Goal: Book appointment/travel/reservation

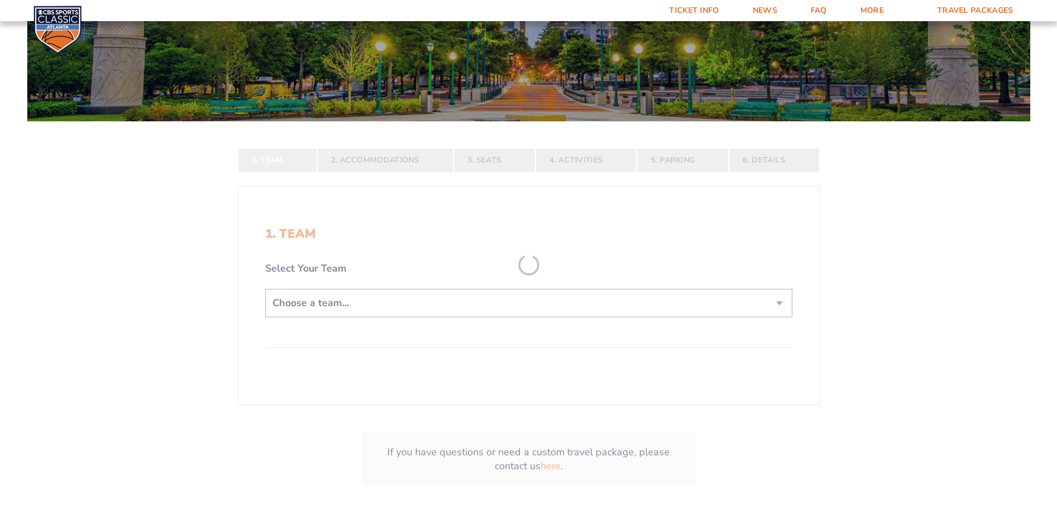
scroll to position [167, 0]
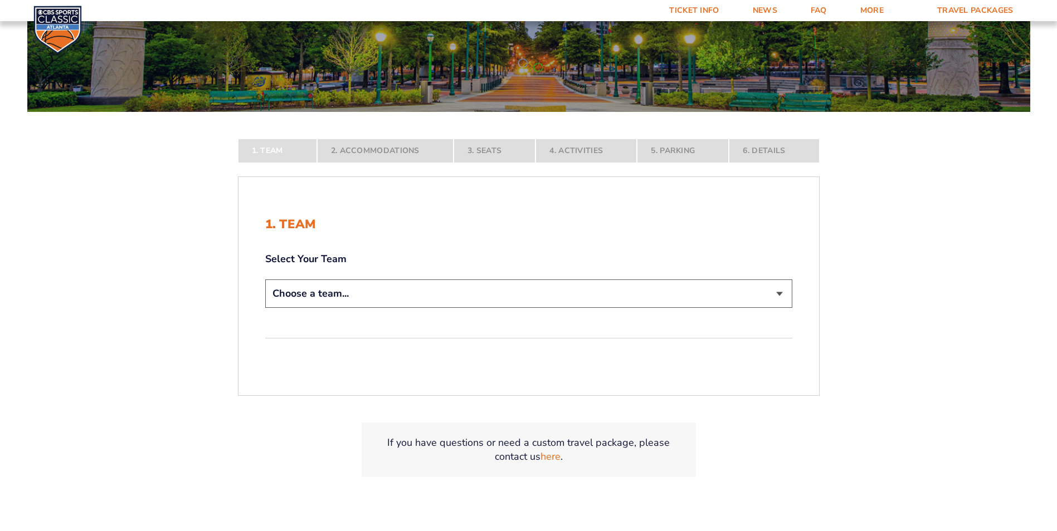
click at [475, 299] on select "Choose a team... [US_STATE] Wildcats [US_STATE] State Buckeyes [US_STATE] Tar H…" at bounding box center [528, 294] width 527 height 28
select select "12756"
click at [265, 308] on select "Choose a team... [US_STATE] Wildcats [US_STATE] State Buckeyes [US_STATE] Tar H…" at bounding box center [528, 294] width 527 height 28
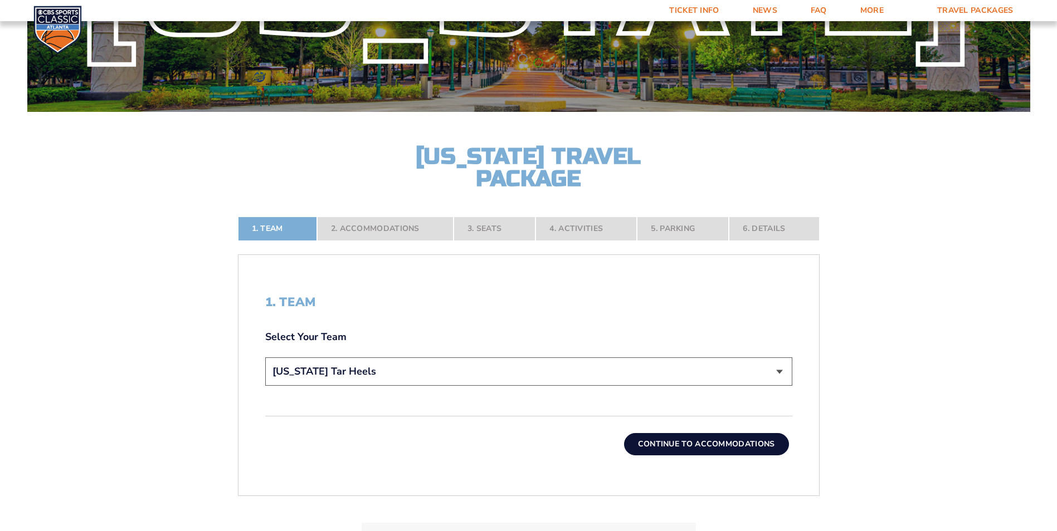
click at [685, 441] on button "Continue To Accommodations" at bounding box center [706, 444] width 165 height 22
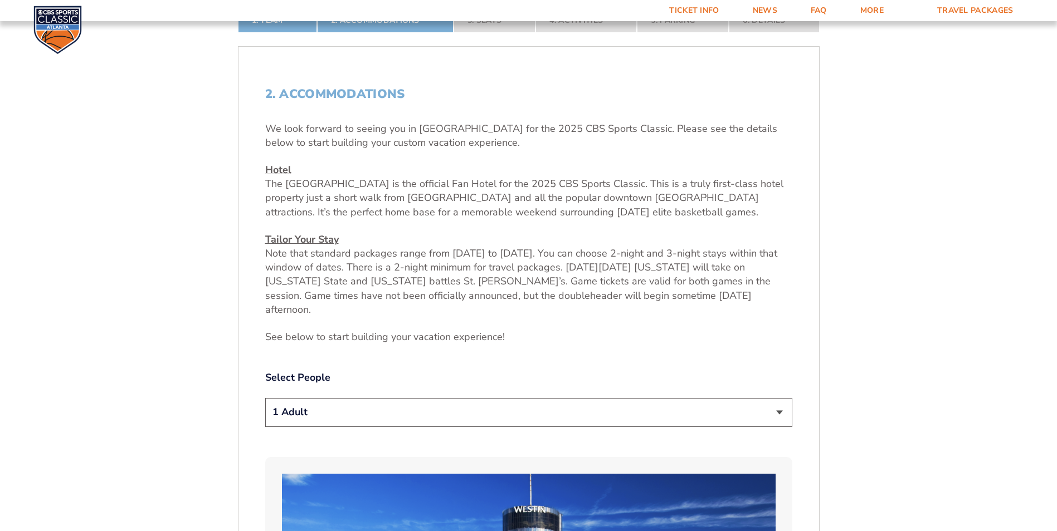
scroll to position [418, 0]
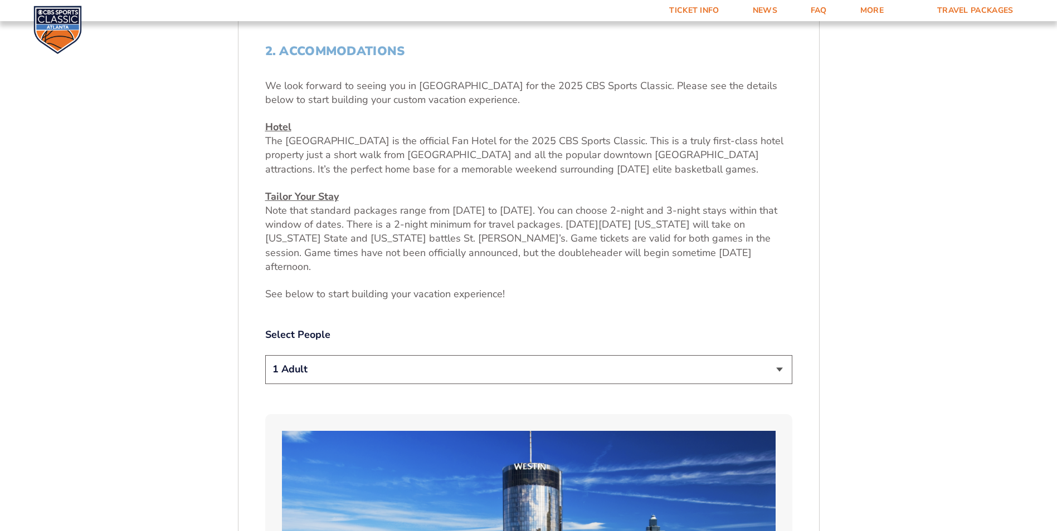
click at [674, 359] on select "1 Adult 2 Adults 3 Adults 4 Adults 2 Adults + 1 Child 2 Adults + 2 Children 2 A…" at bounding box center [528, 369] width 527 height 28
select select "2 Adults"
click at [265, 355] on select "1 Adult 2 Adults 3 Adults 4 Adults 2 Adults + 1 Child 2 Adults + 2 Children 2 A…" at bounding box center [528, 369] width 527 height 28
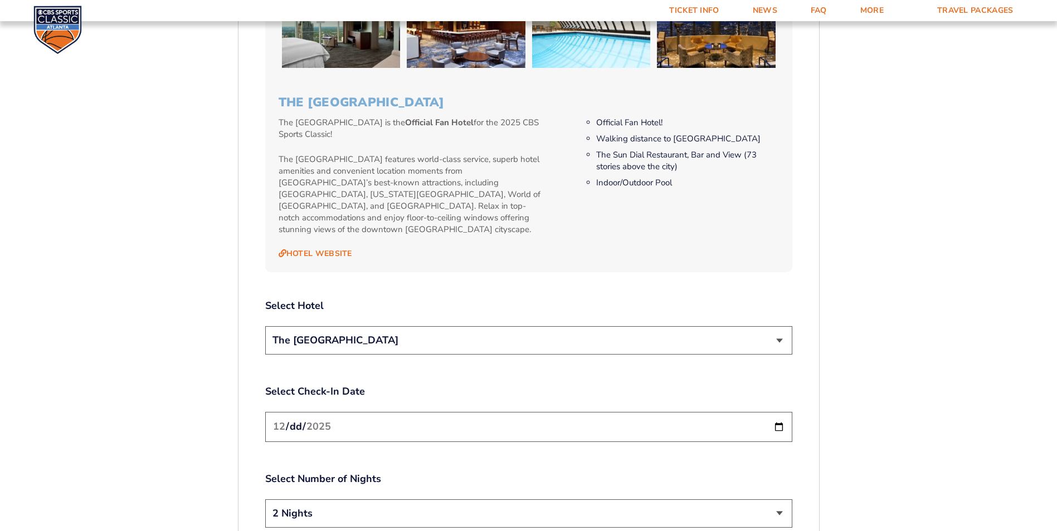
scroll to position [1198, 0]
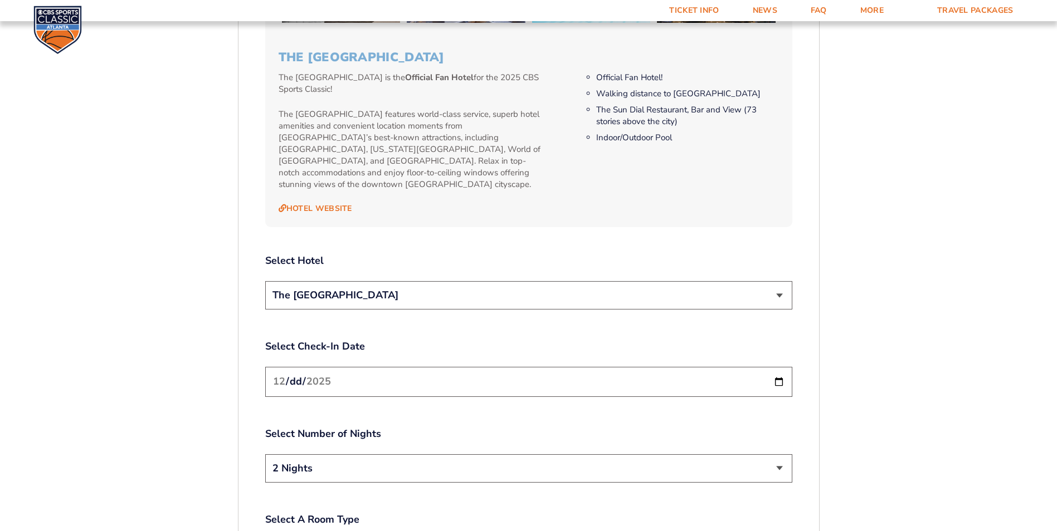
click at [777, 367] on input "[DATE]" at bounding box center [528, 382] width 527 height 30
click at [863, 368] on form "[US_STATE] [US_STATE] Travel Package [US_STATE][GEOGRAPHIC_DATA] [US_STATE] Sta…" at bounding box center [528, 1] width 1057 height 2399
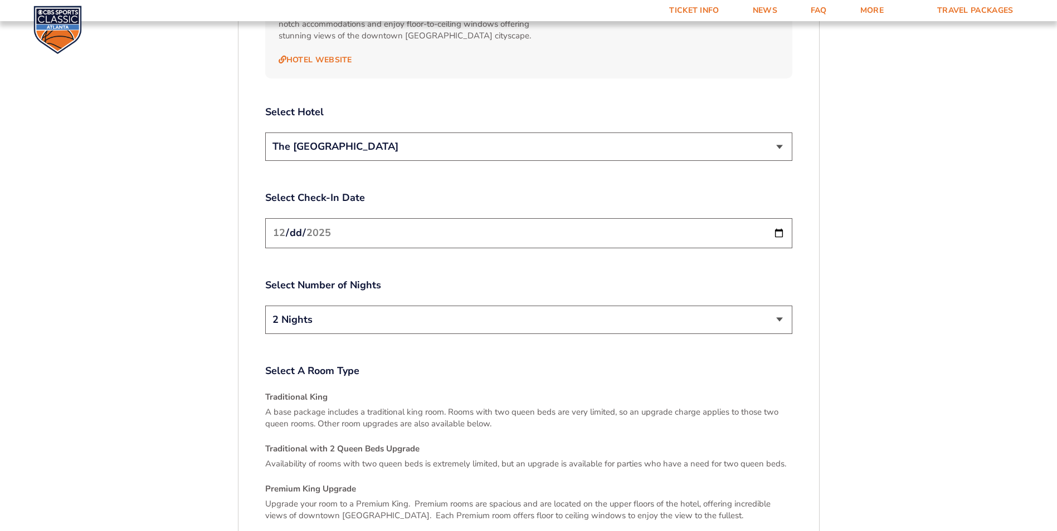
scroll to position [1421, 0]
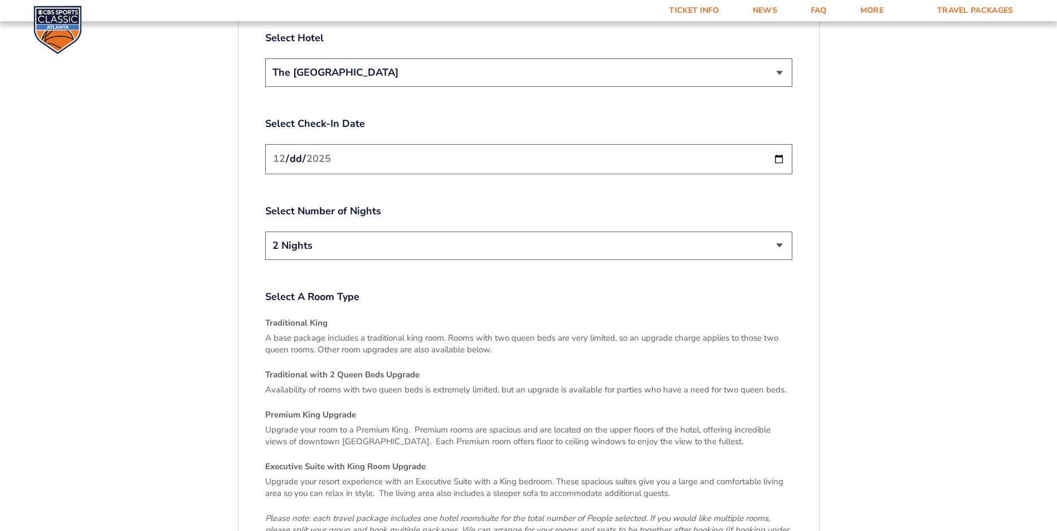
click at [312, 318] on h4 "Traditional King" at bounding box center [528, 324] width 527 height 12
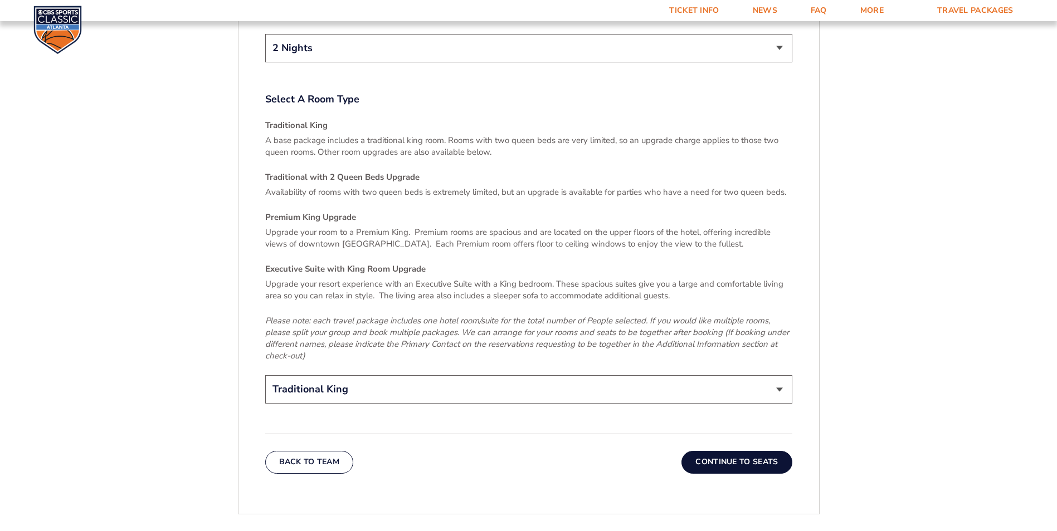
scroll to position [1811, 0]
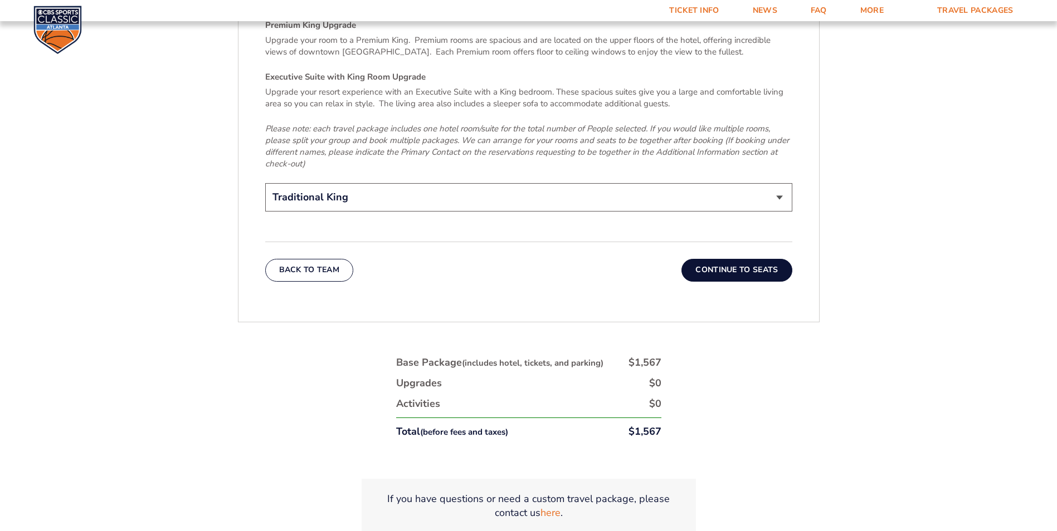
click at [760, 259] on button "Continue To Seats" at bounding box center [736, 270] width 110 height 22
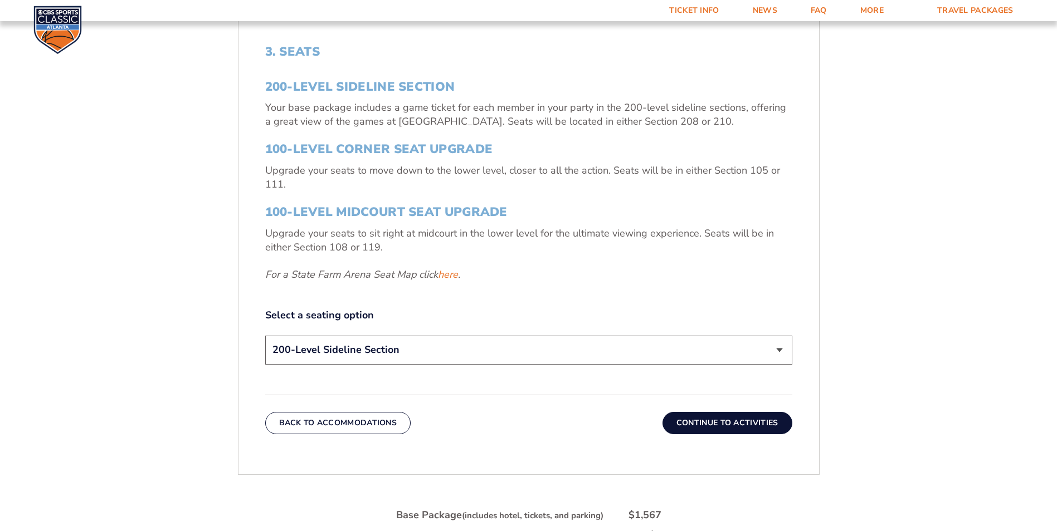
scroll to position [418, 0]
click at [735, 417] on button "Continue To Activities" at bounding box center [727, 423] width 130 height 22
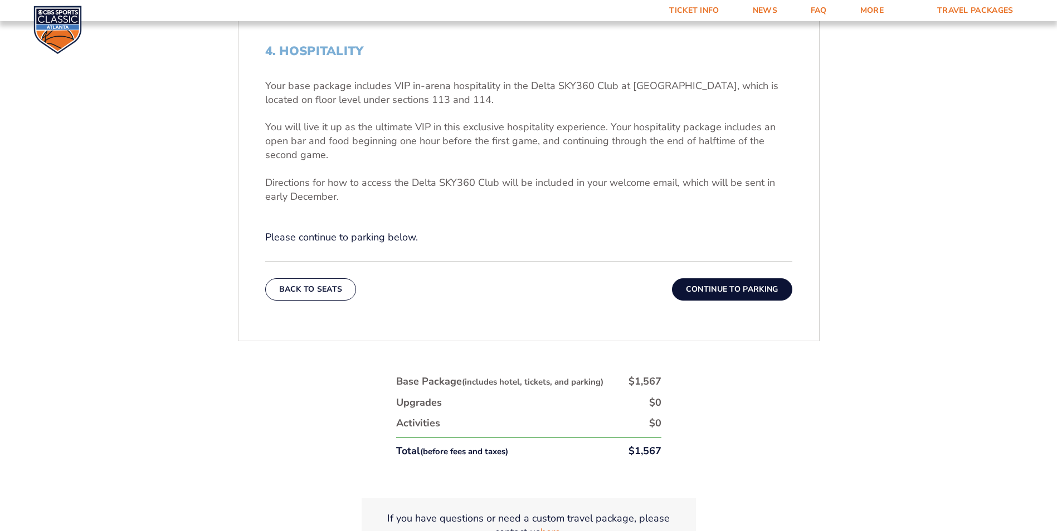
click at [769, 281] on button "Continue To Parking" at bounding box center [732, 290] width 120 height 22
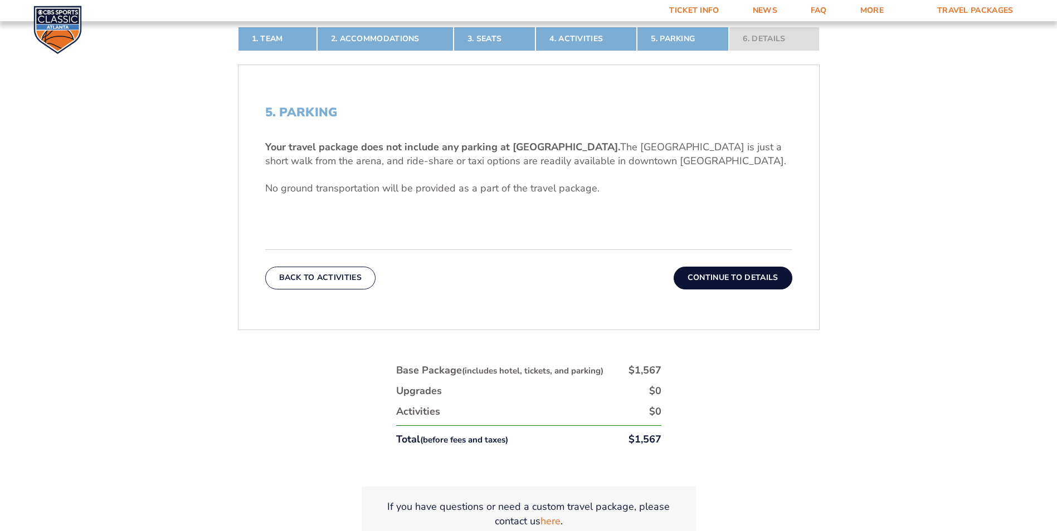
scroll to position [363, 0]
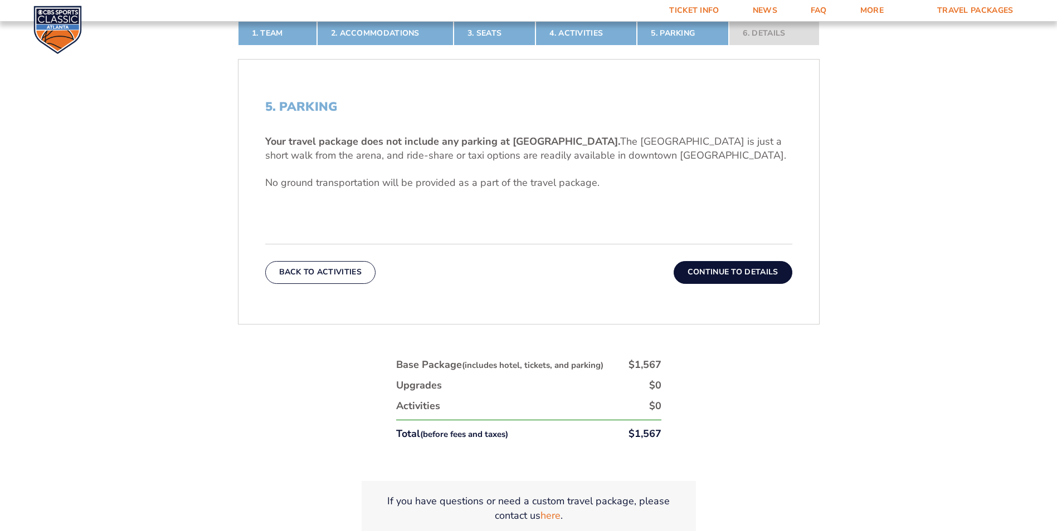
click at [751, 270] on button "Continue To Details" at bounding box center [732, 272] width 119 height 22
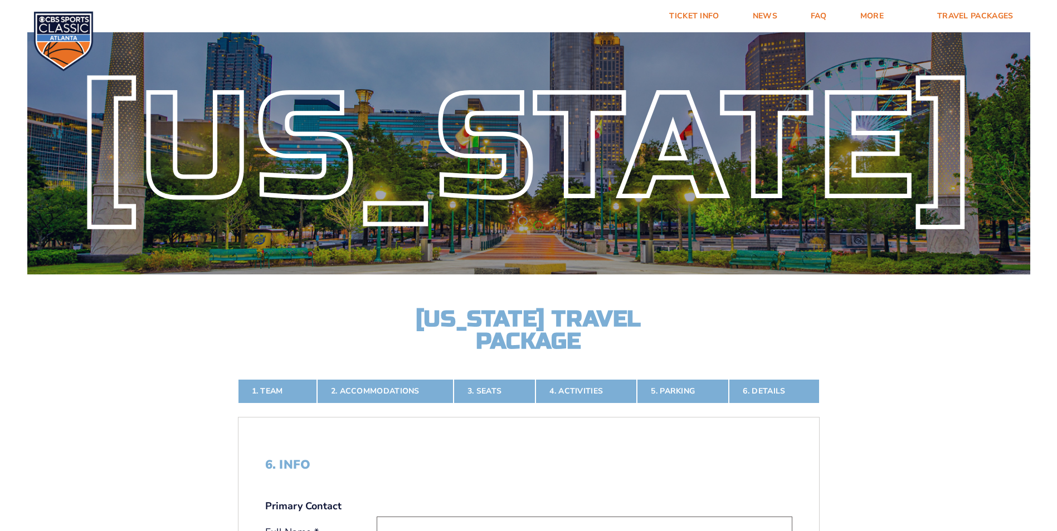
scroll to position [0, 0]
